Goal: Find specific page/section: Find specific page/section

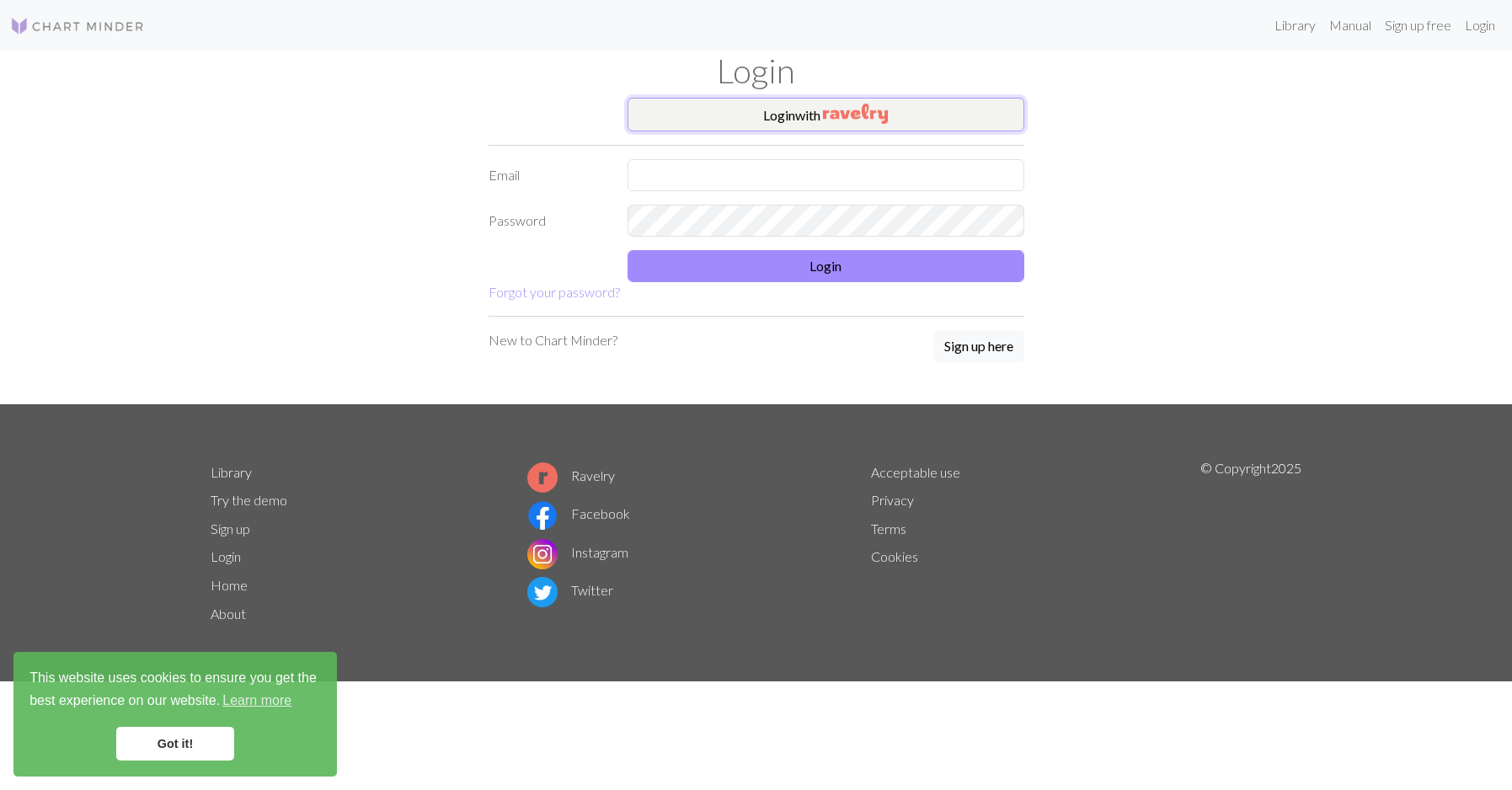
click at [892, 114] on button "Login with" at bounding box center [826, 114] width 397 height 33
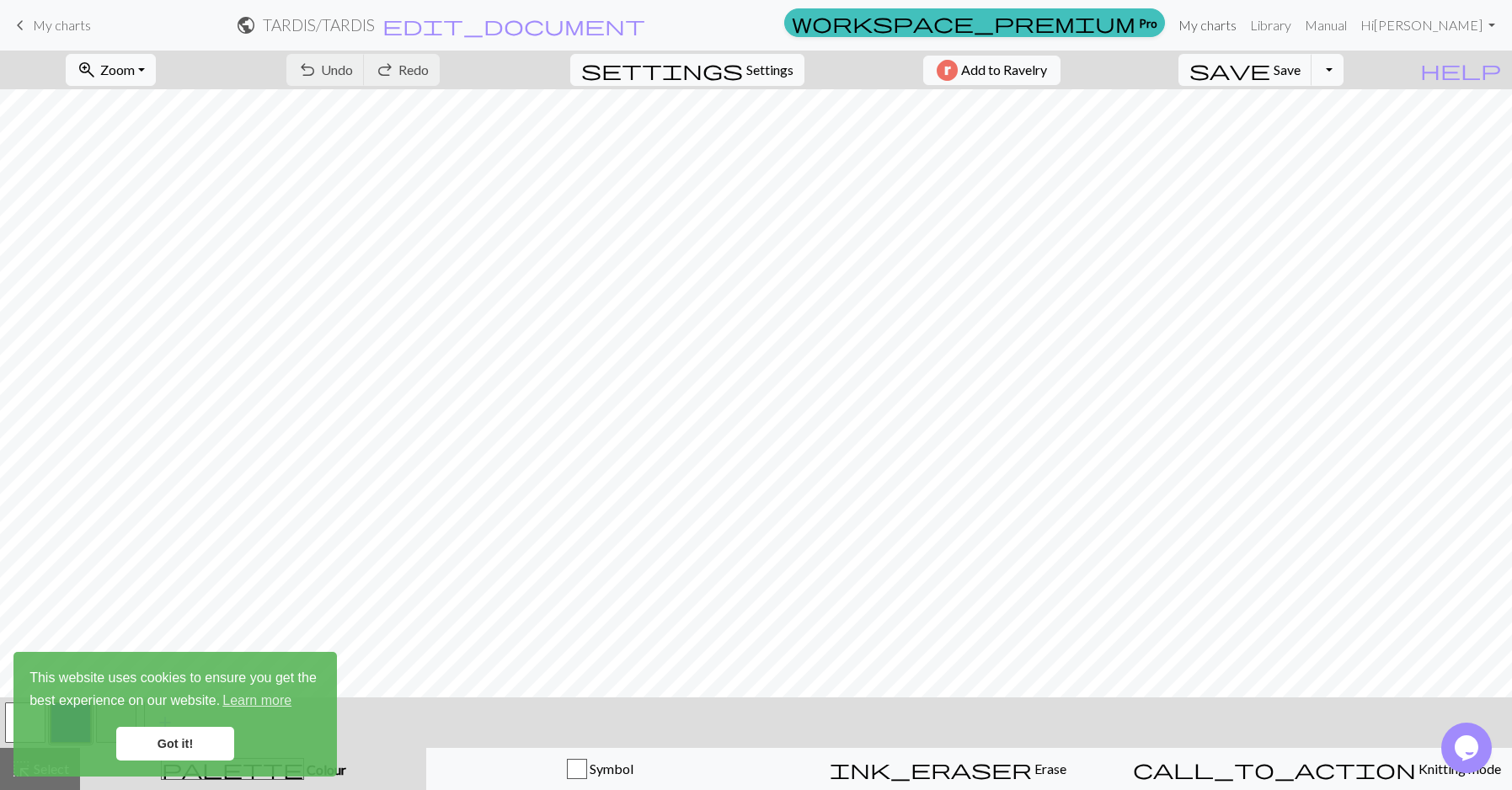
click at [1243, 30] on link "My charts" at bounding box center [1207, 25] width 72 height 33
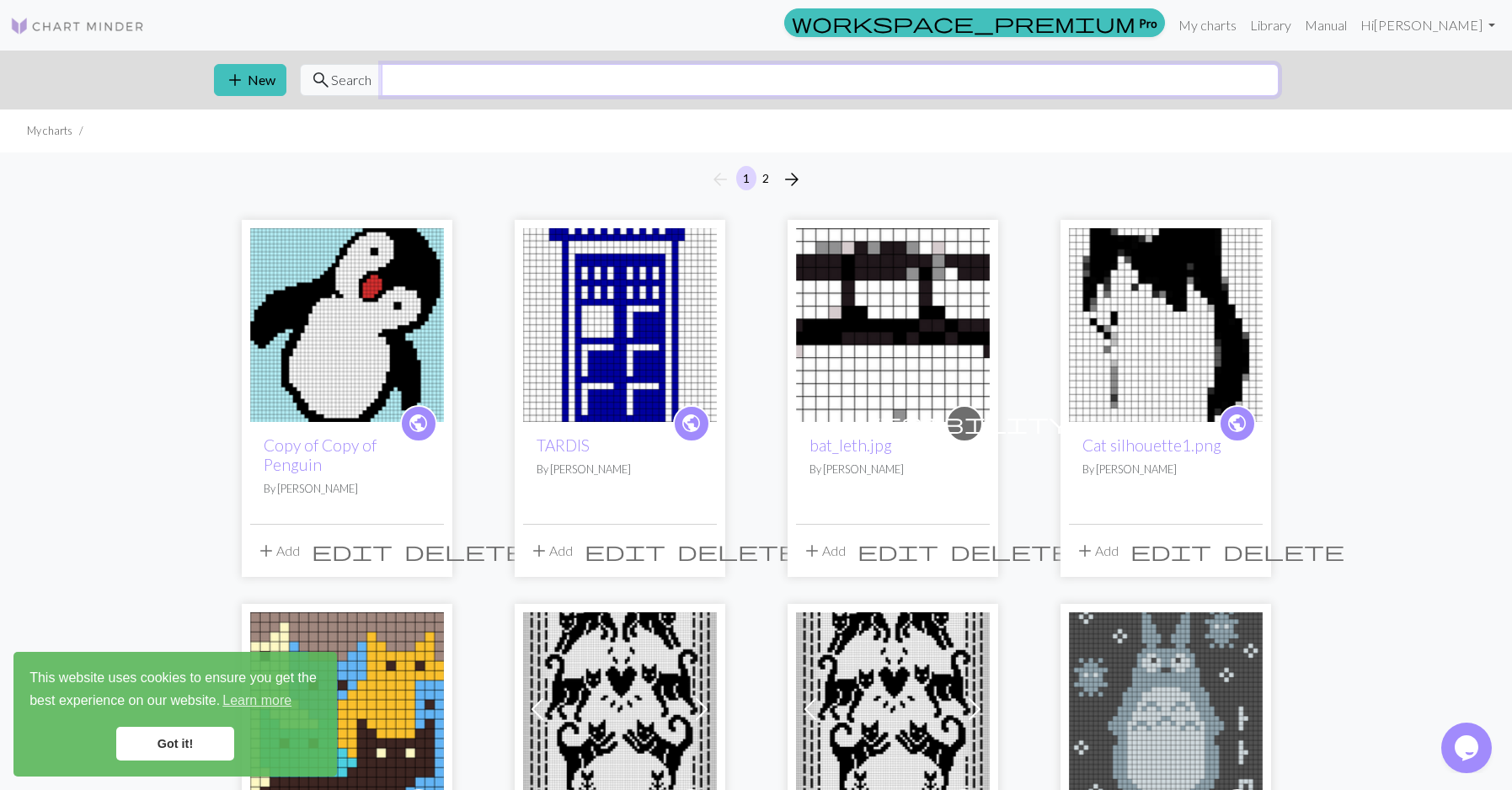
click at [793, 90] on input "text" at bounding box center [830, 79] width 897 height 32
type input "hufflepuff"
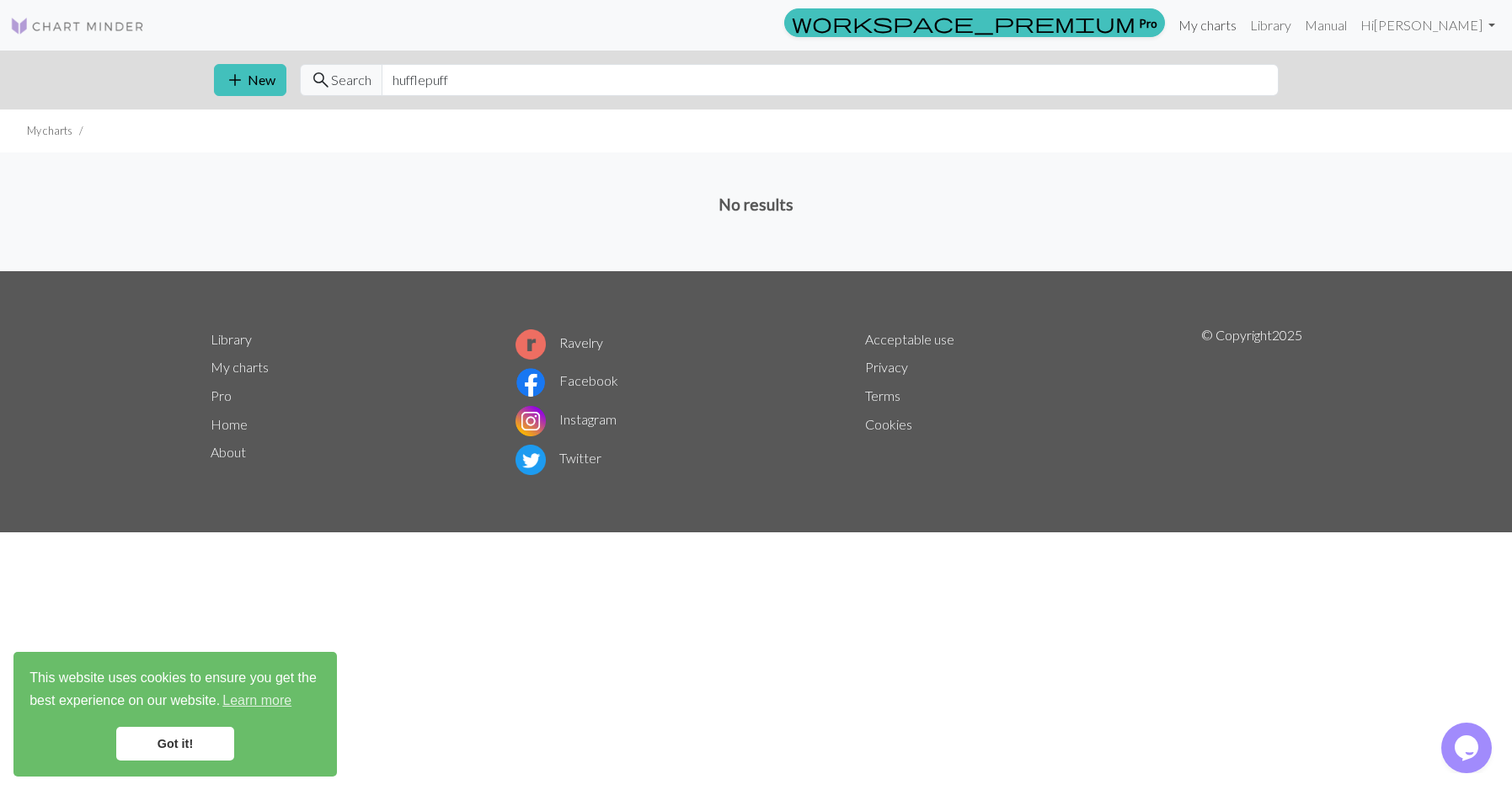
click at [1243, 39] on link "My charts" at bounding box center [1207, 25] width 72 height 33
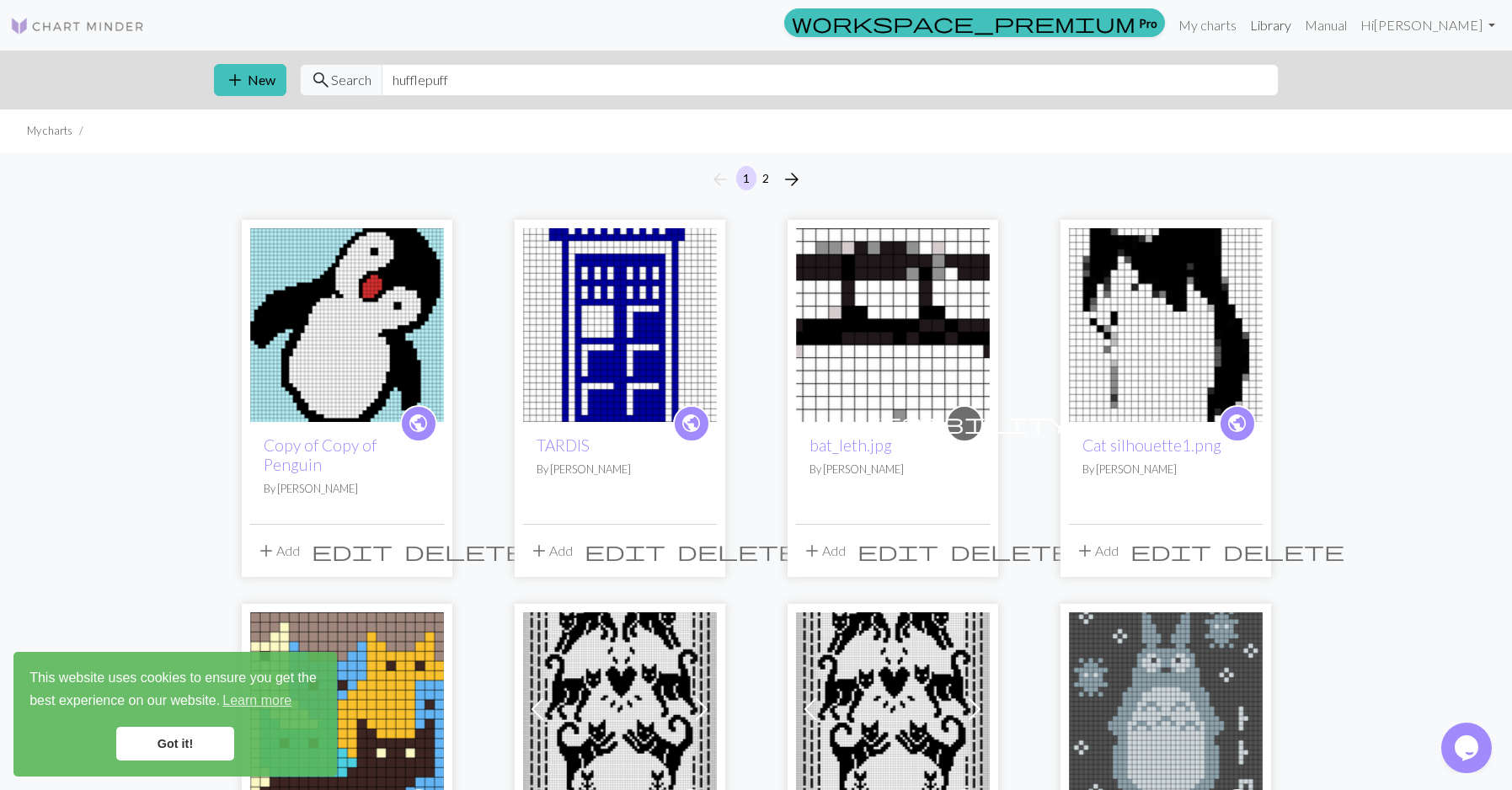
click at [1298, 26] on link "Library" at bounding box center [1270, 25] width 54 height 33
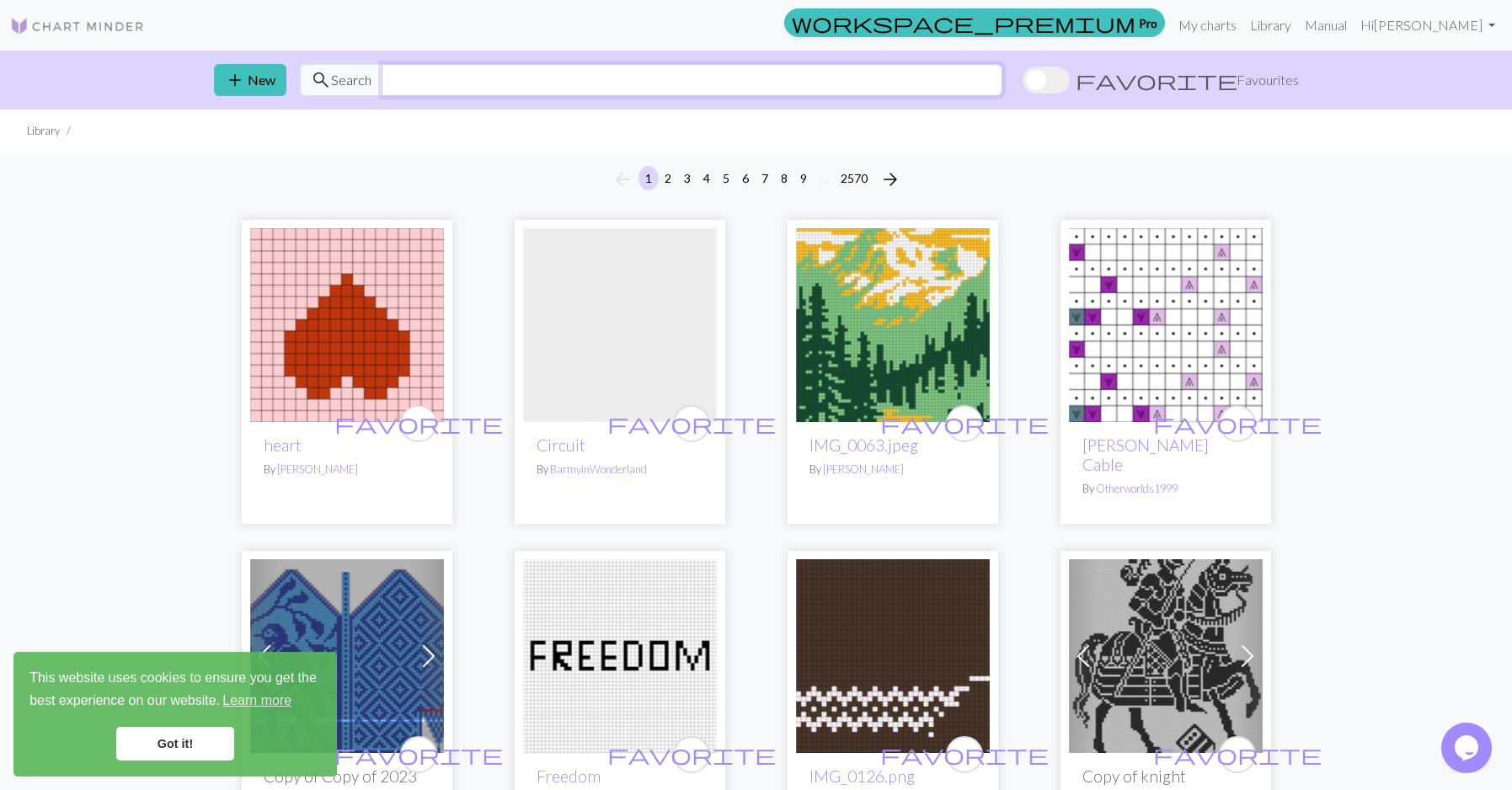
click at [676, 78] on input "text" at bounding box center [691, 79] width 620 height 32
type input "hufflepuff"
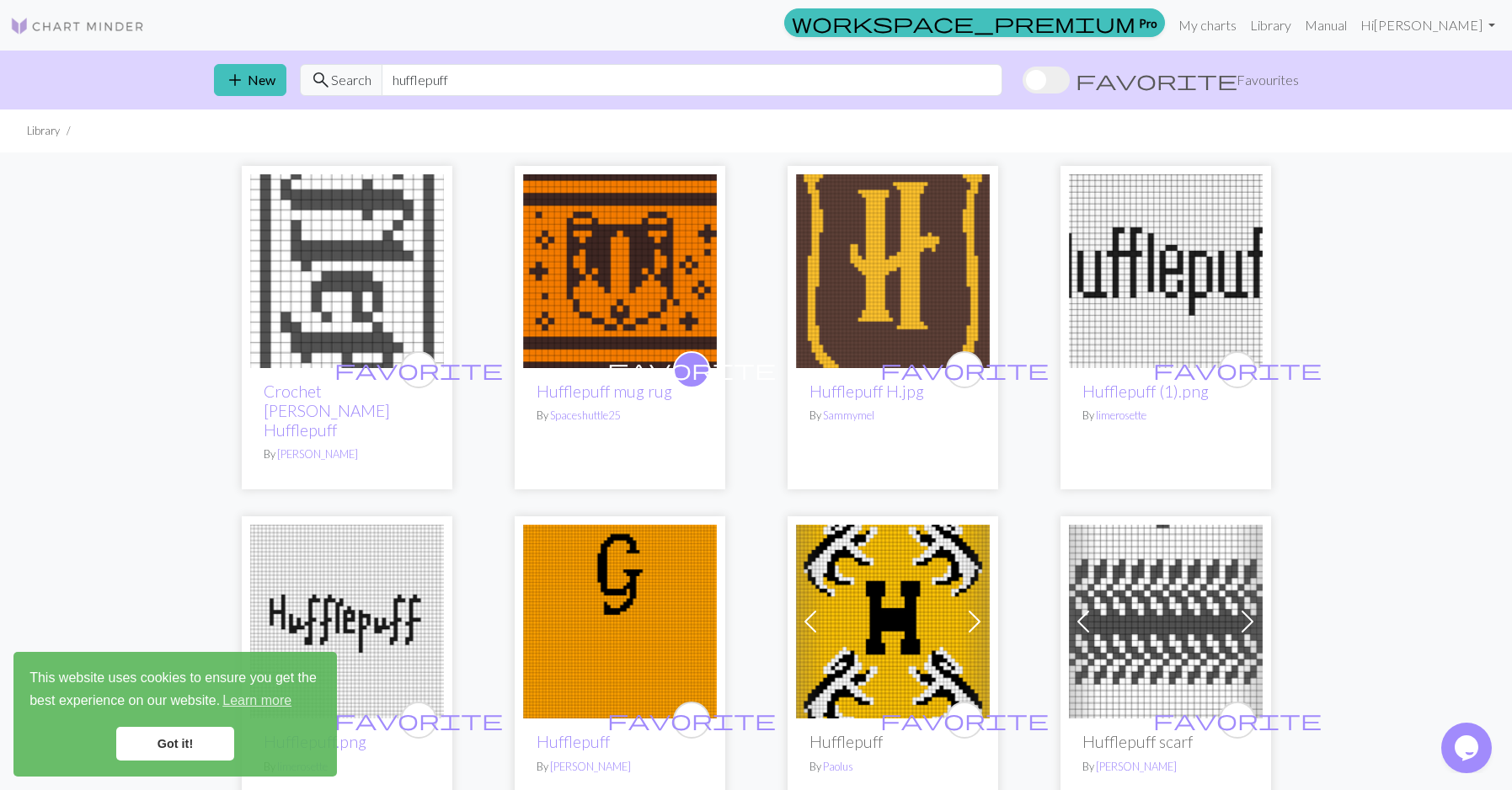
click at [583, 303] on img at bounding box center [620, 271] width 194 height 194
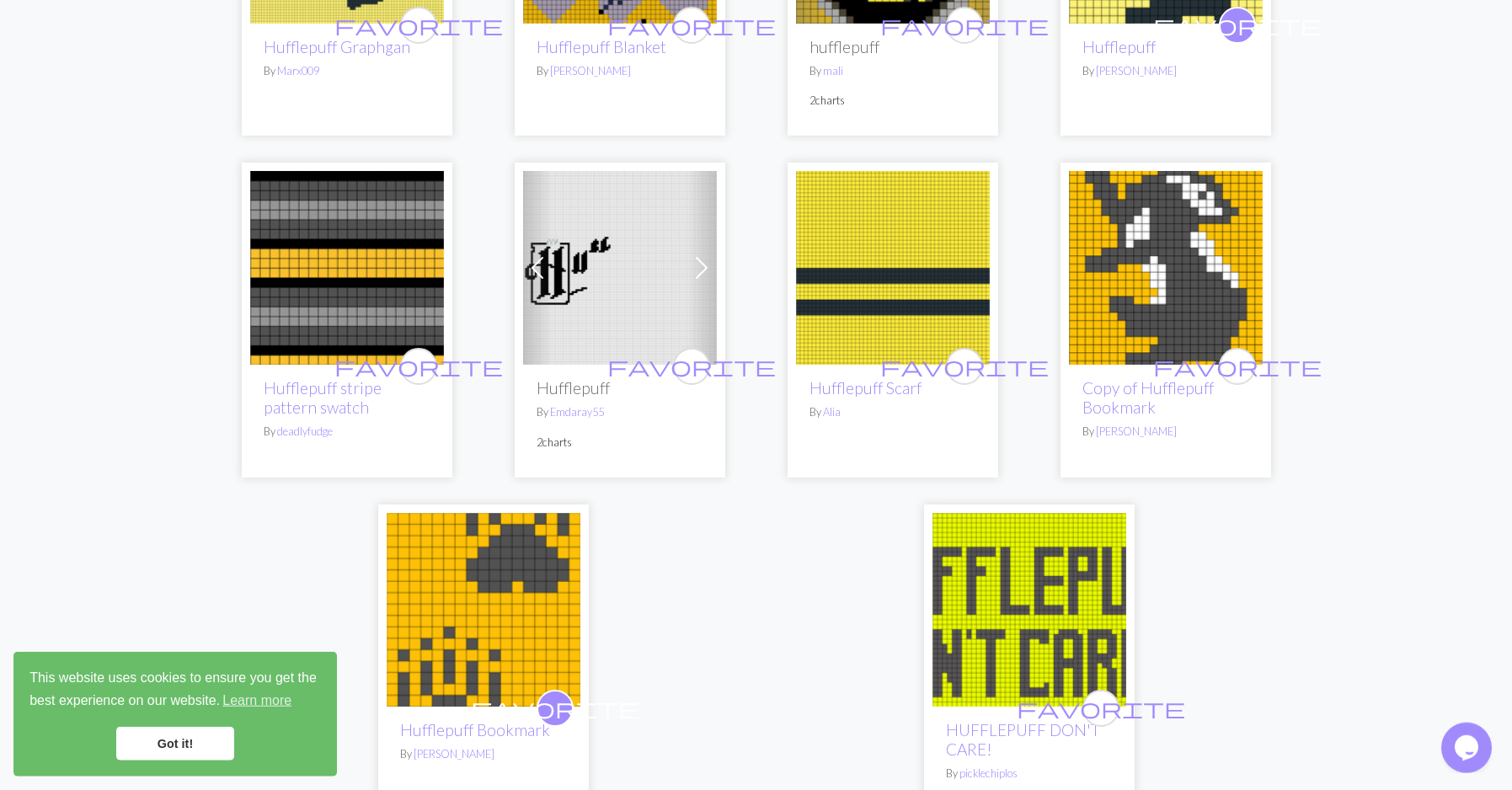
scroll to position [1035, 0]
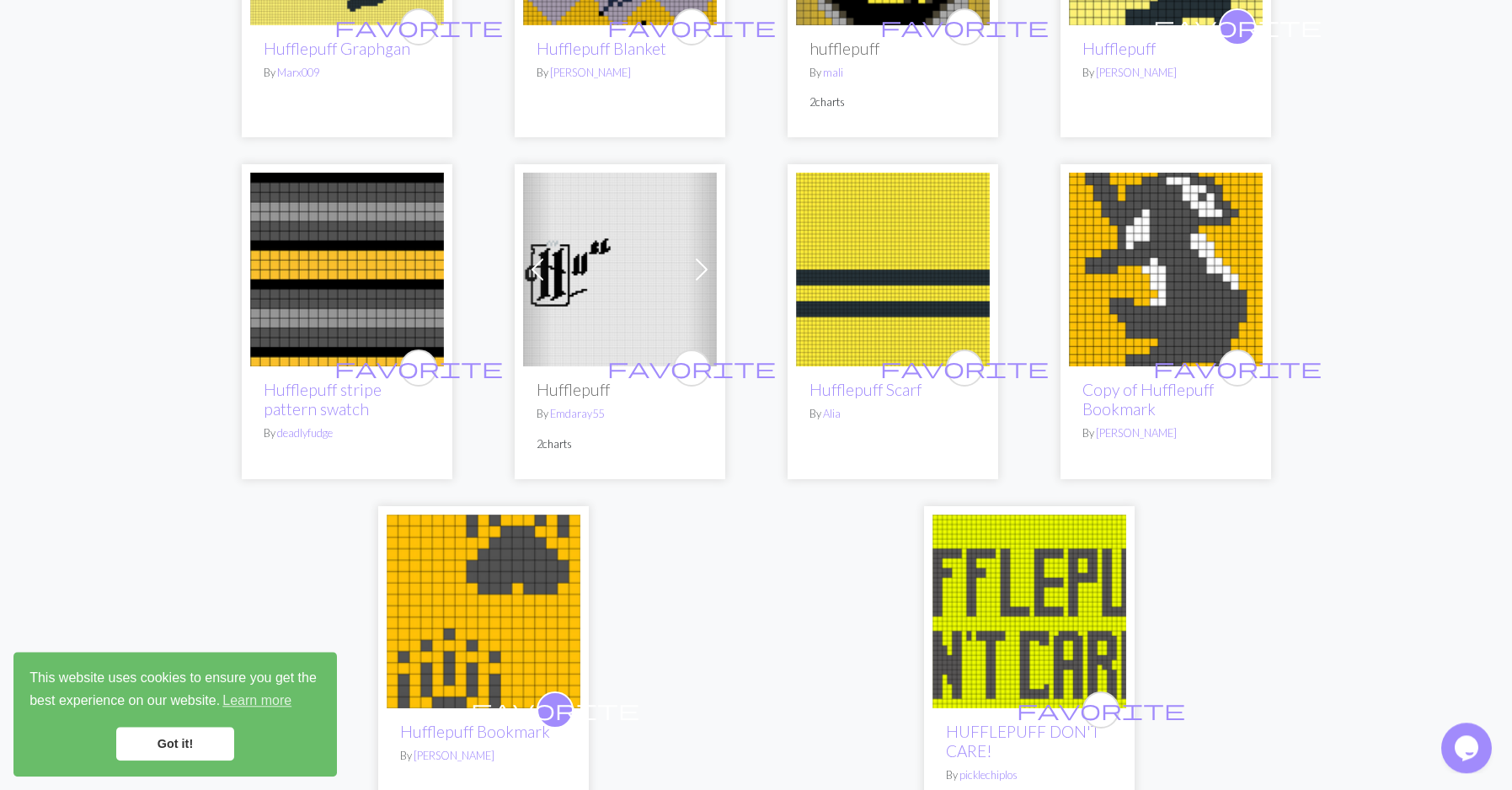
click at [530, 582] on img at bounding box center [484, 611] width 194 height 194
